Goal: Navigation & Orientation: Find specific page/section

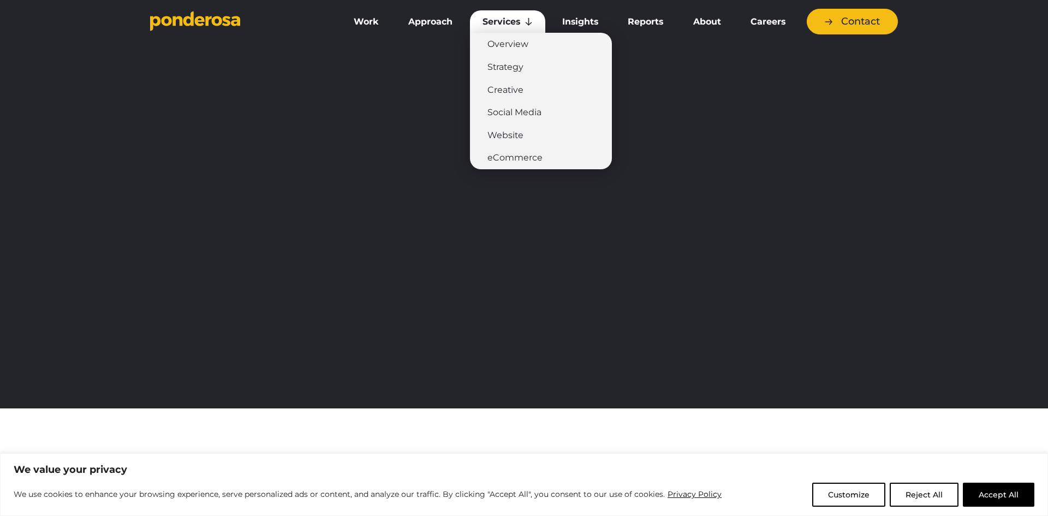
click at [506, 19] on link "Services" at bounding box center [507, 21] width 75 height 23
click at [514, 45] on link "Overview" at bounding box center [541, 44] width 142 height 23
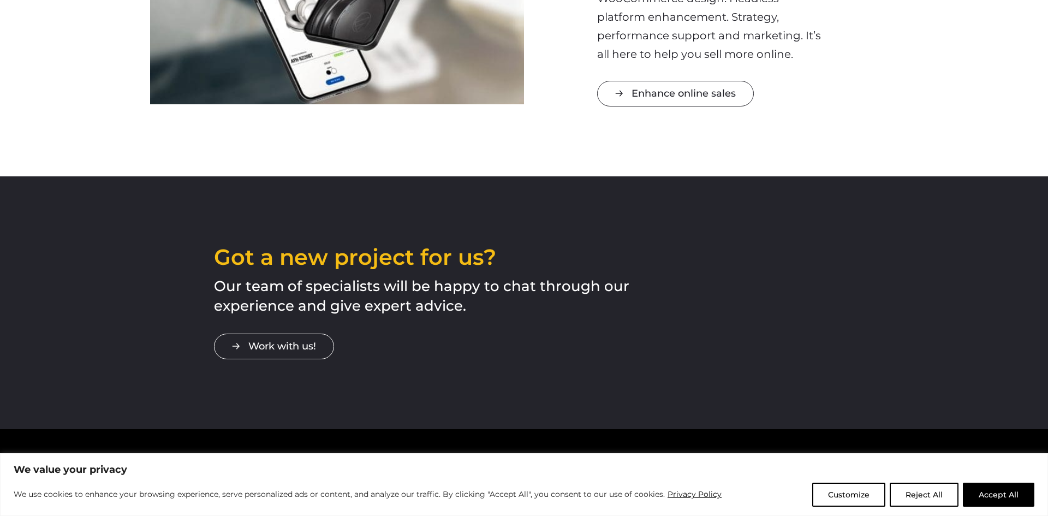
scroll to position [1673, 0]
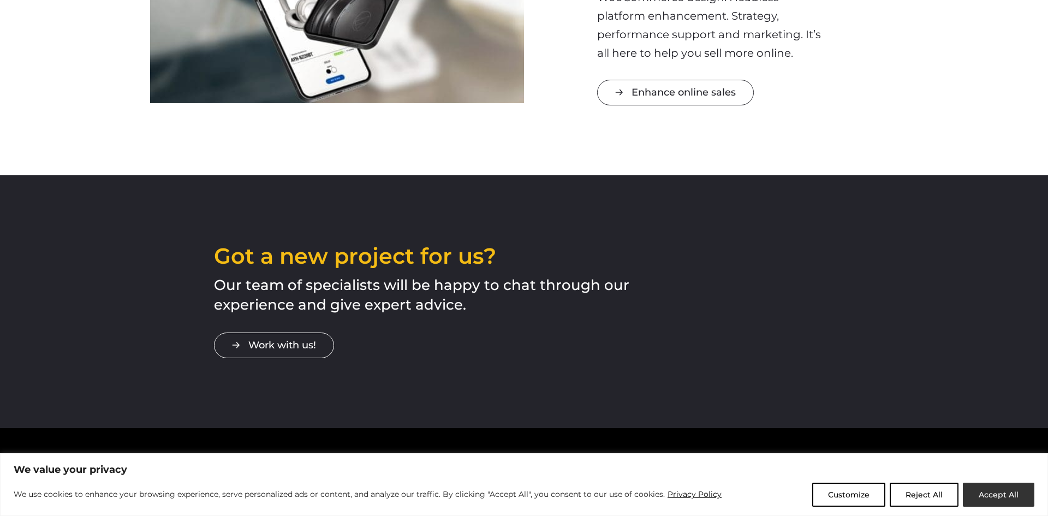
click at [1004, 501] on button "Accept All" at bounding box center [999, 495] width 72 height 24
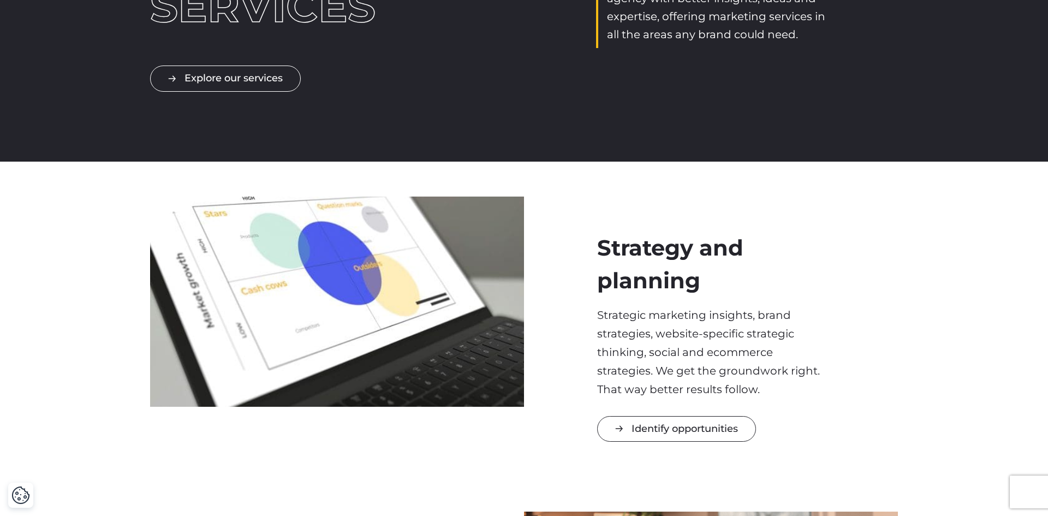
scroll to position [0, 0]
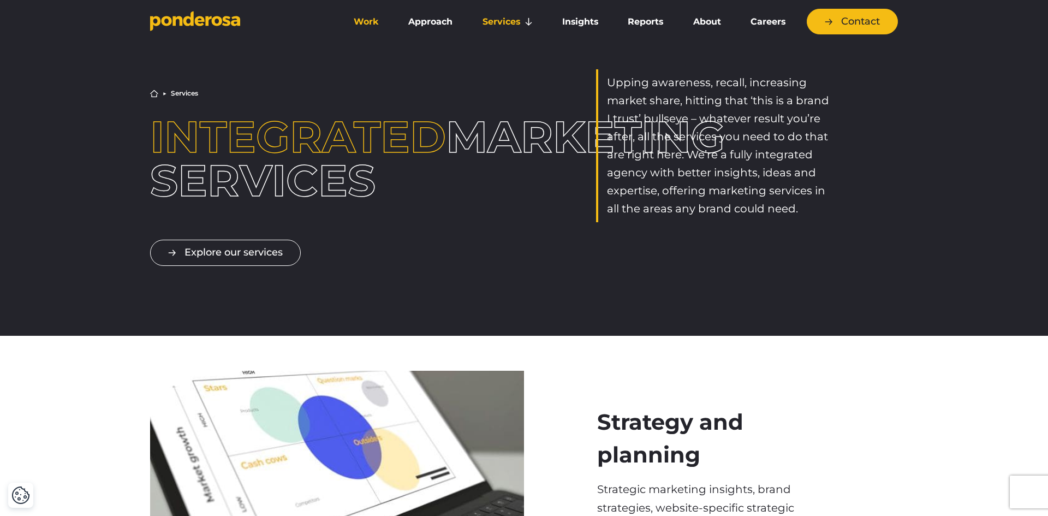
click at [359, 21] on link "Work" at bounding box center [366, 21] width 50 height 23
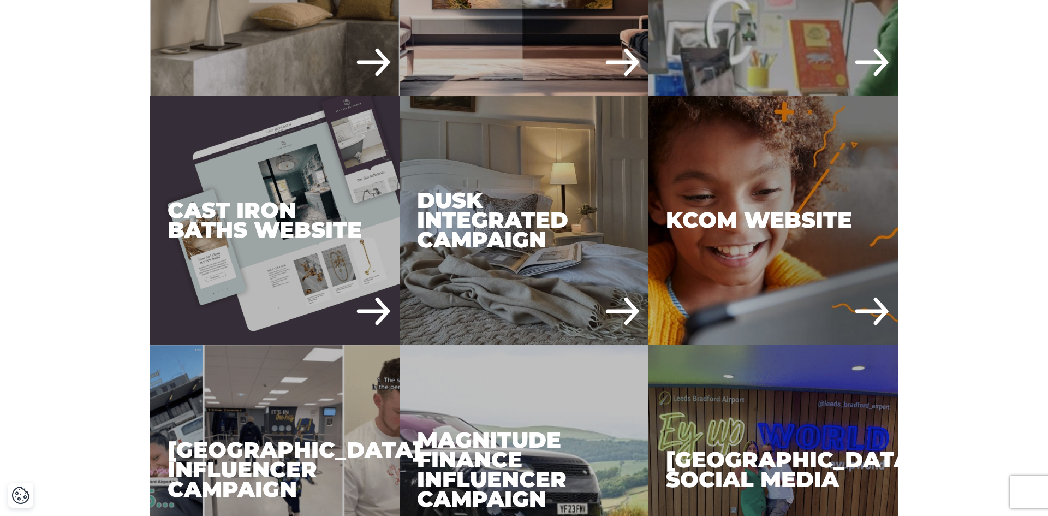
scroll to position [1026, 0]
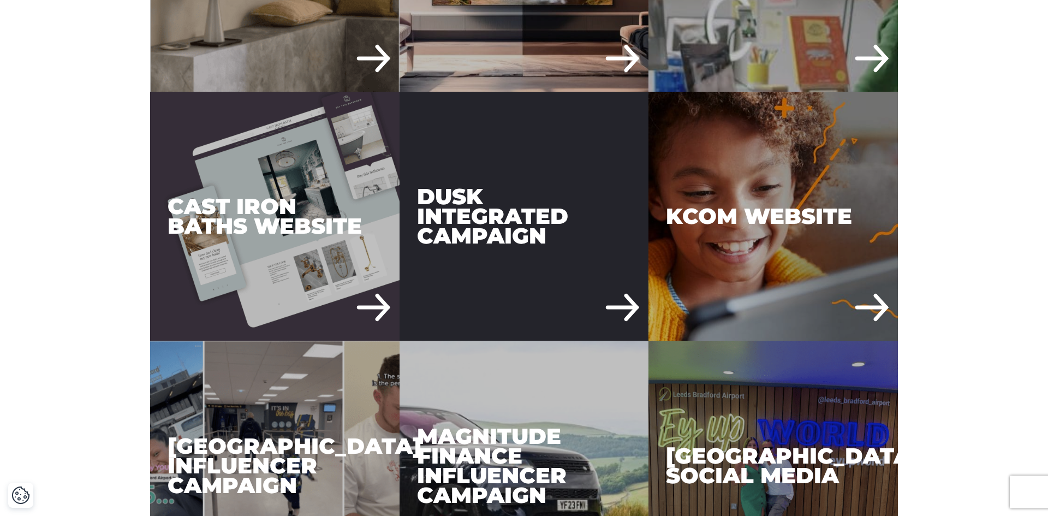
click at [613, 185] on div "DUSK Integrated Campaign" at bounding box center [524, 216] width 249 height 249
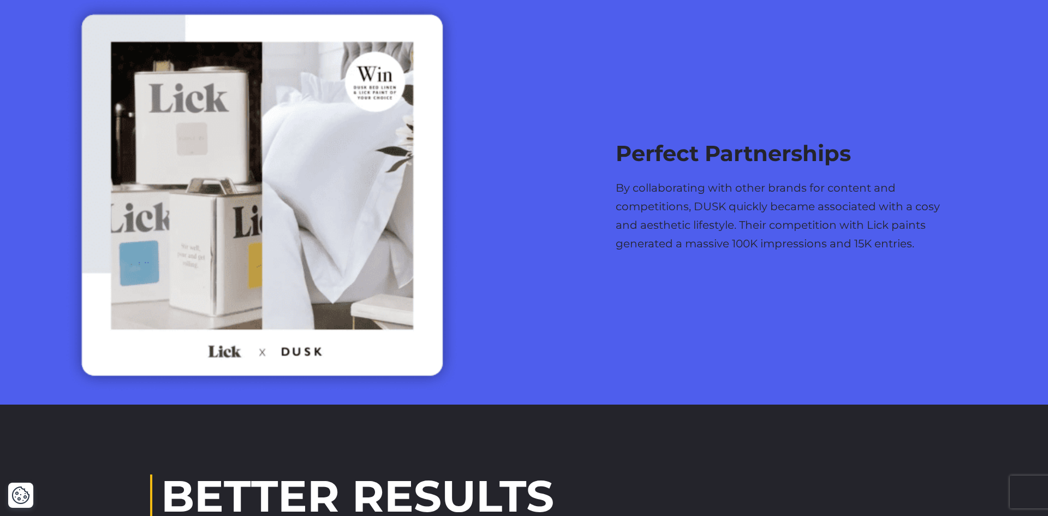
scroll to position [3052, 0]
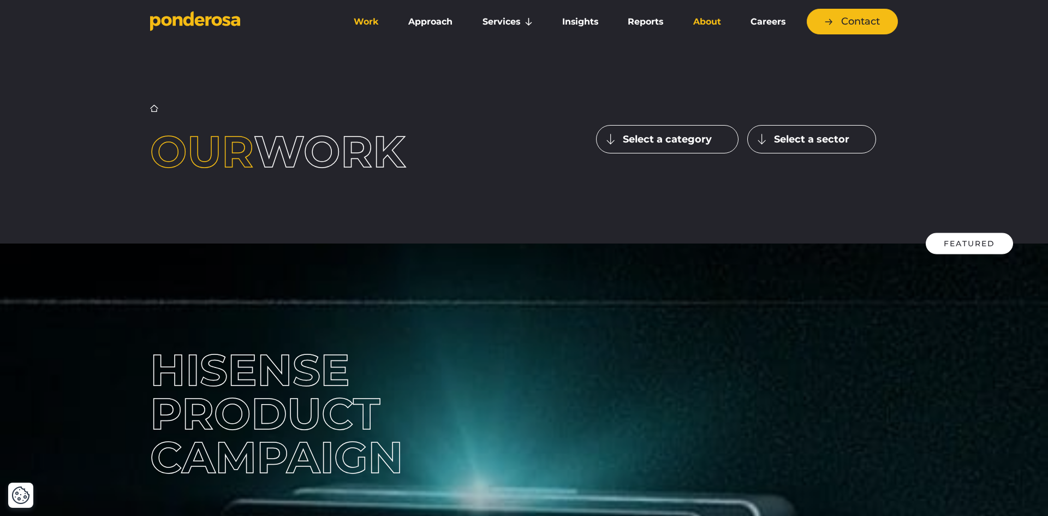
click at [688, 20] on link "About" at bounding box center [706, 21] width 53 height 23
